Goal: Find contact information: Find contact information

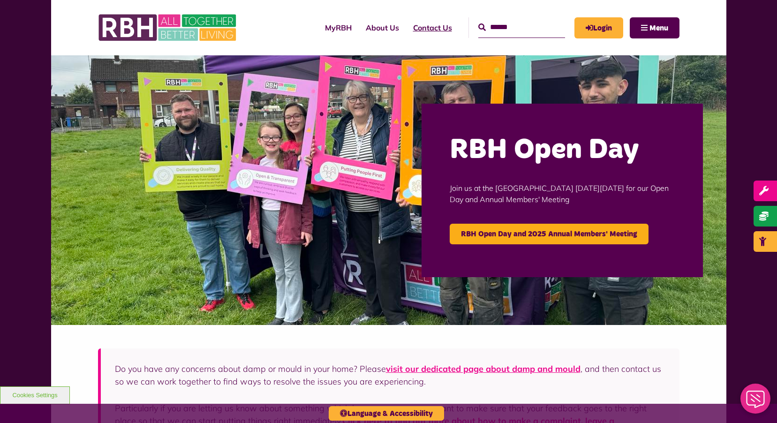
click at [419, 28] on link "Contact Us" at bounding box center [432, 27] width 53 height 25
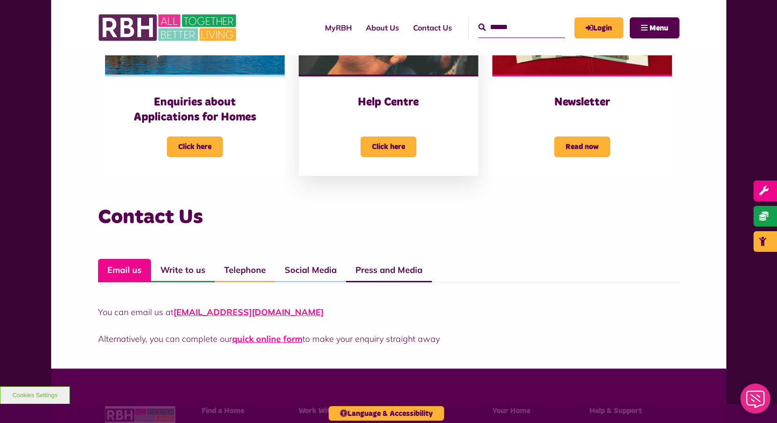
scroll to position [563, 0]
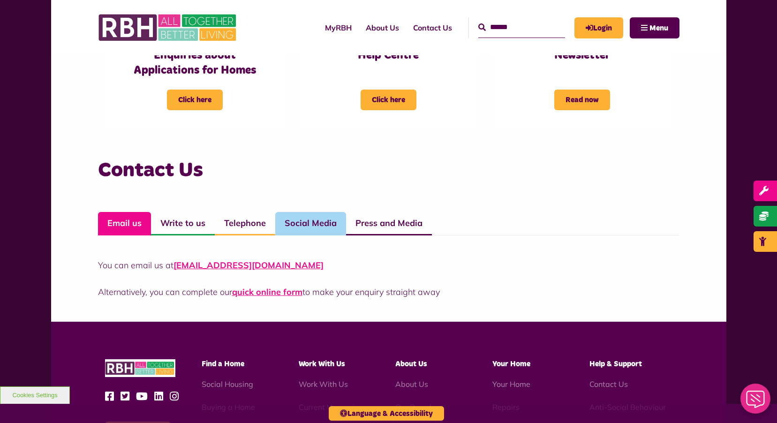
click at [302, 220] on link "Social Media" at bounding box center [310, 223] width 71 height 23
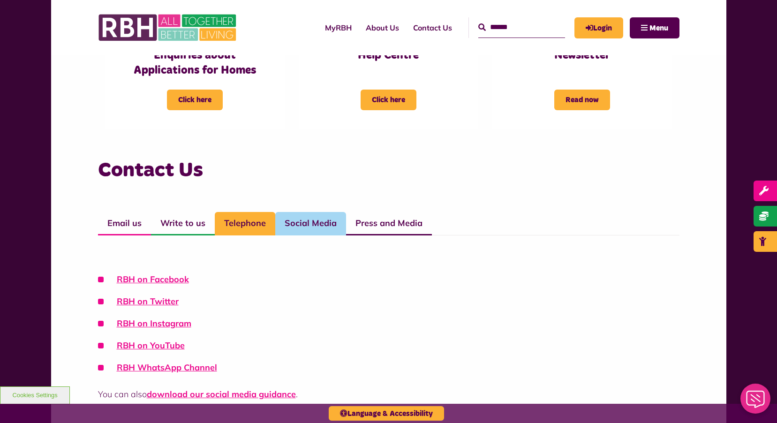
click at [231, 221] on link "Telephone" at bounding box center [245, 223] width 60 height 23
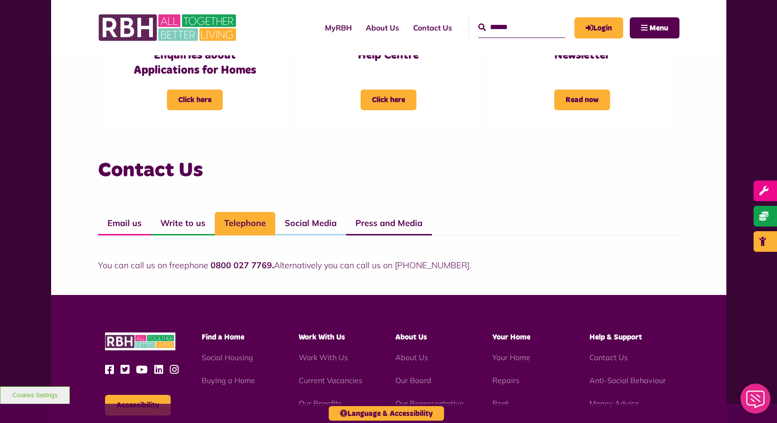
scroll to position [609, 0]
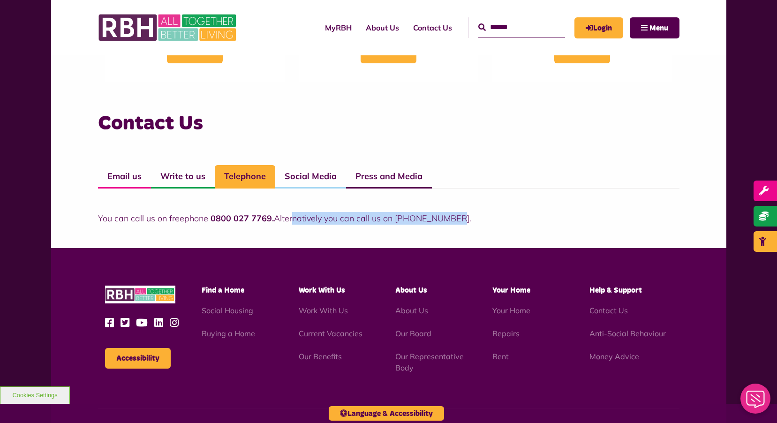
drag, startPoint x: 292, startPoint y: 220, endPoint x: 467, endPoint y: 221, distance: 175.3
click at [467, 221] on p "You can call us on freephone 0800 027 7769. Alternatively you can call us on [P…" at bounding box center [388, 218] width 581 height 13
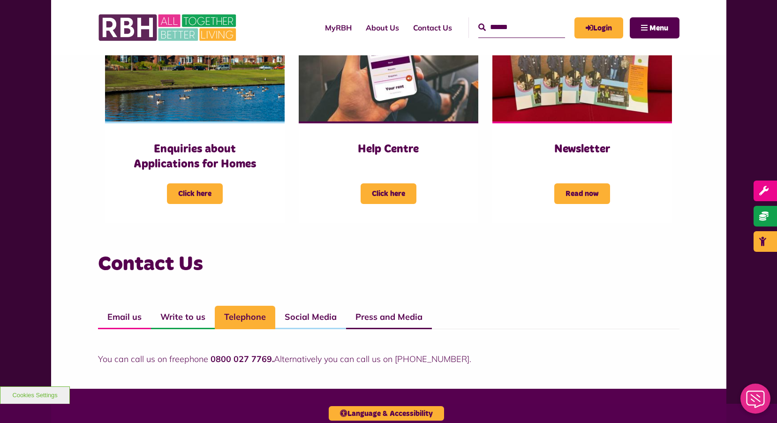
scroll to position [563, 0]
